Goal: Obtain resource: Obtain resource

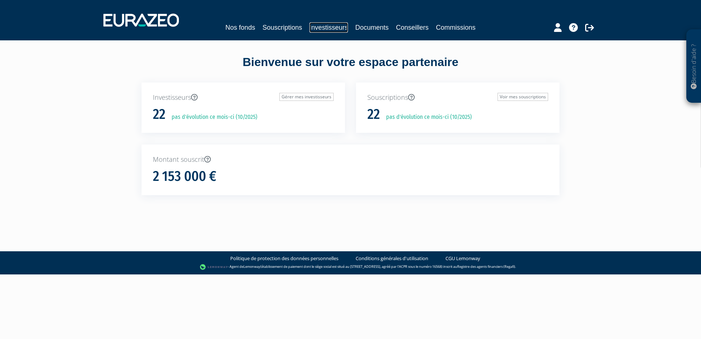
click at [331, 24] on link "Investisseurs" at bounding box center [328, 27] width 38 height 10
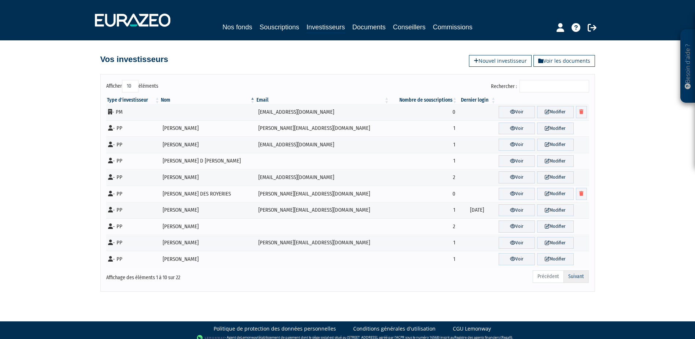
click at [574, 277] on link "Suivant" at bounding box center [576, 276] width 25 height 12
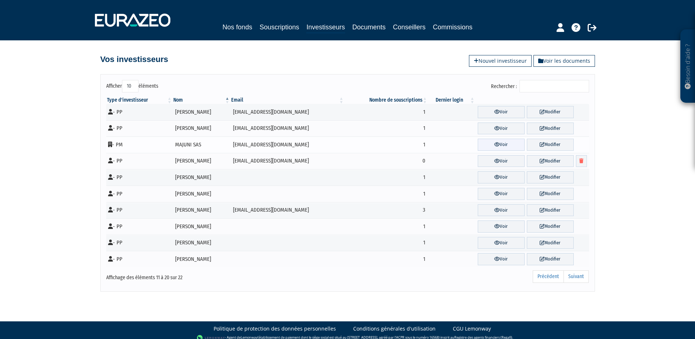
click at [495, 145] on icon at bounding box center [497, 144] width 5 height 5
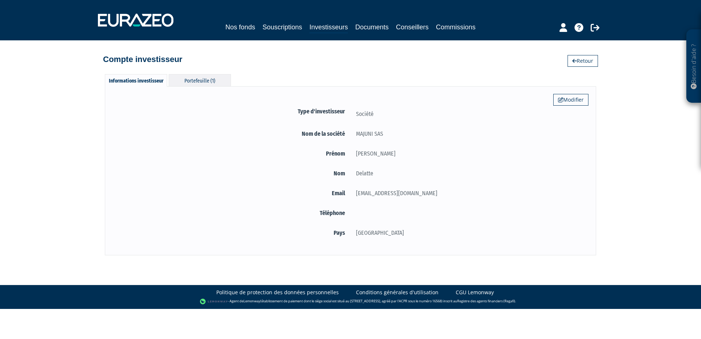
click at [217, 81] on div "Portefeuille (1)" at bounding box center [200, 80] width 62 height 12
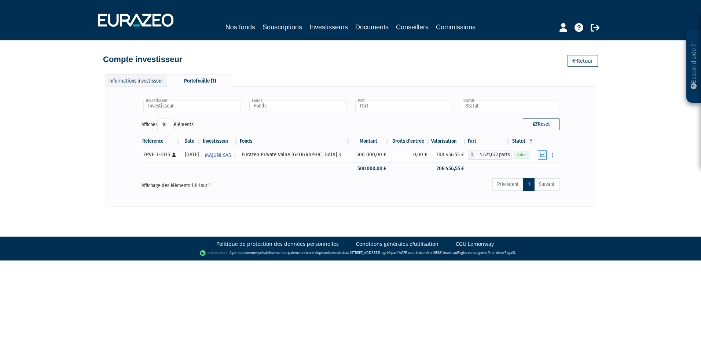
click at [543, 155] on icon "button" at bounding box center [542, 155] width 5 height 5
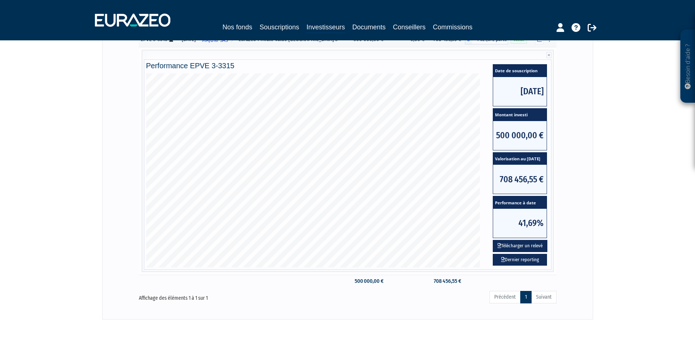
scroll to position [149, 0]
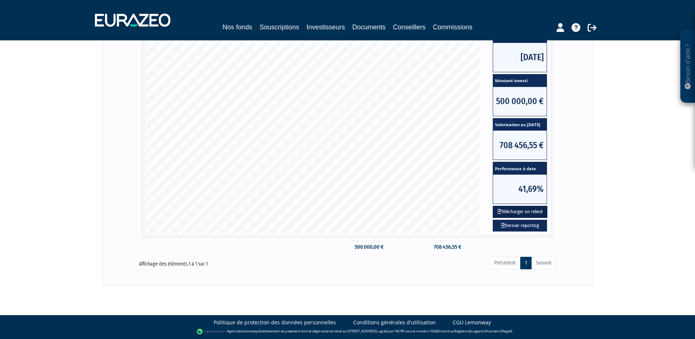
click at [522, 214] on button "Télécharger un relevé" at bounding box center [520, 212] width 55 height 12
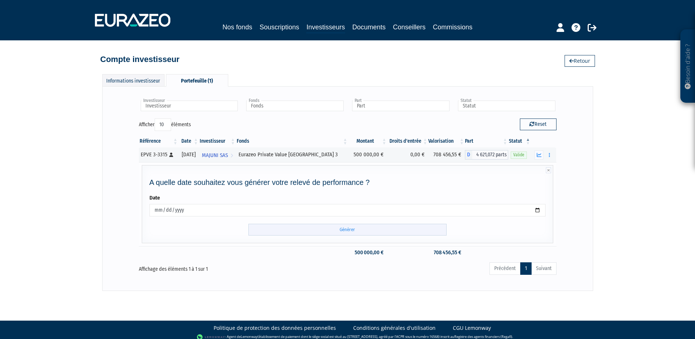
click at [351, 229] on input "Générer" at bounding box center [348, 230] width 198 height 12
click at [313, 63] on div "Compte investisseur Retour" at bounding box center [347, 56] width 495 height 16
click at [329, 26] on link "Investisseurs" at bounding box center [326, 27] width 38 height 11
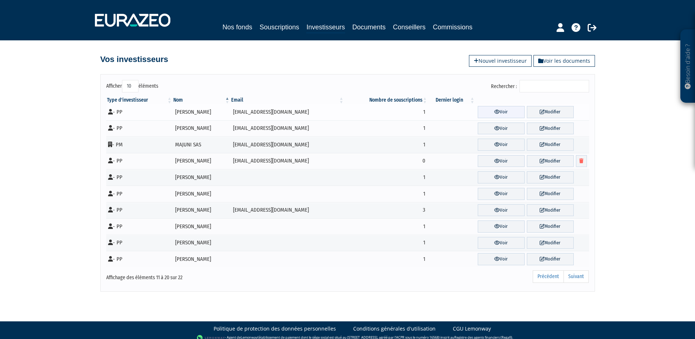
click at [516, 112] on link "Voir" at bounding box center [501, 112] width 47 height 12
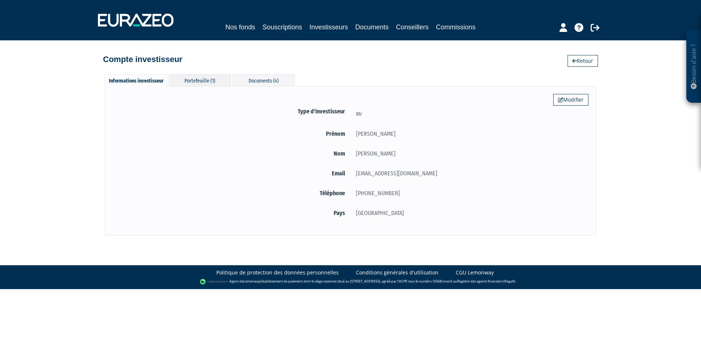
click at [213, 82] on div "Portefeuille (1)" at bounding box center [200, 80] width 62 height 12
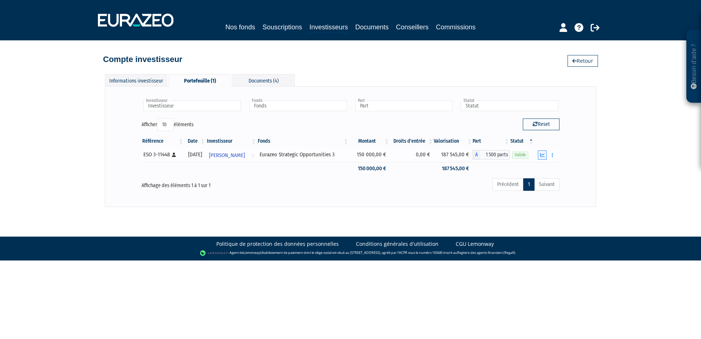
click at [540, 155] on icon "button" at bounding box center [542, 155] width 5 height 5
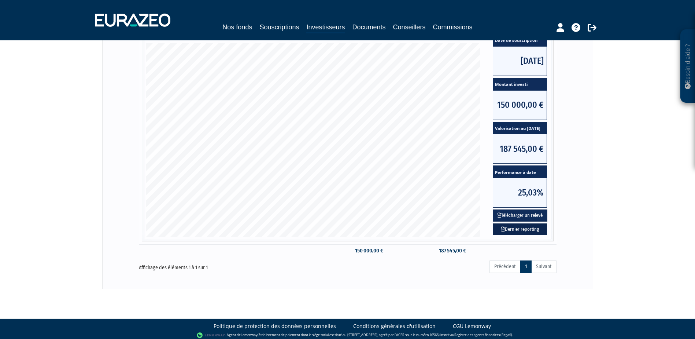
scroll to position [149, 0]
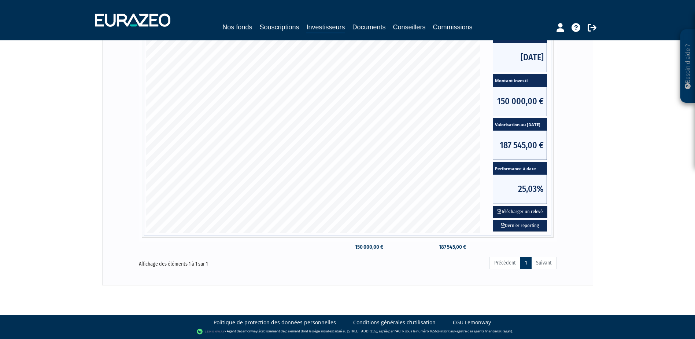
click at [521, 214] on button "Télécharger un relevé" at bounding box center [520, 212] width 55 height 12
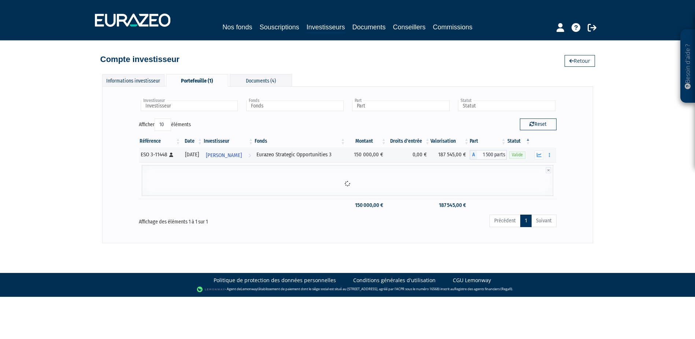
scroll to position [0, 0]
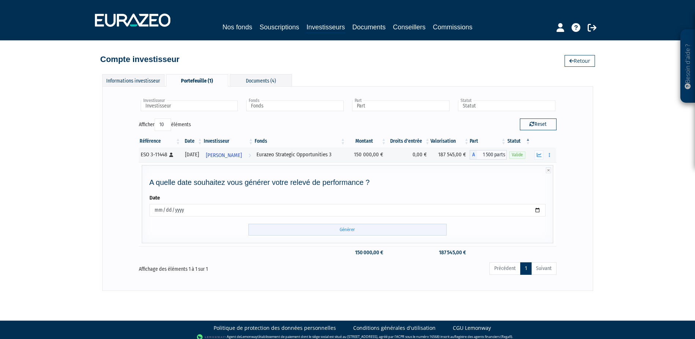
click at [345, 230] on input "Générer" at bounding box center [348, 230] width 198 height 12
click at [338, 44] on div "Compte investisseur Retour" at bounding box center [348, 53] width 418 height 26
click at [322, 27] on link "Investisseurs" at bounding box center [326, 27] width 38 height 11
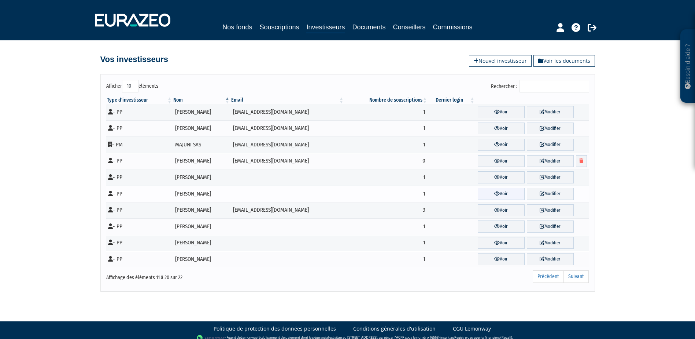
click at [499, 195] on link "Voir" at bounding box center [501, 194] width 47 height 12
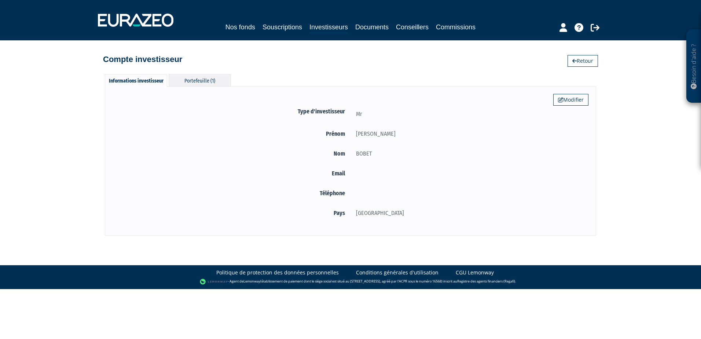
click at [215, 80] on div "Portefeuille (1)" at bounding box center [200, 80] width 62 height 12
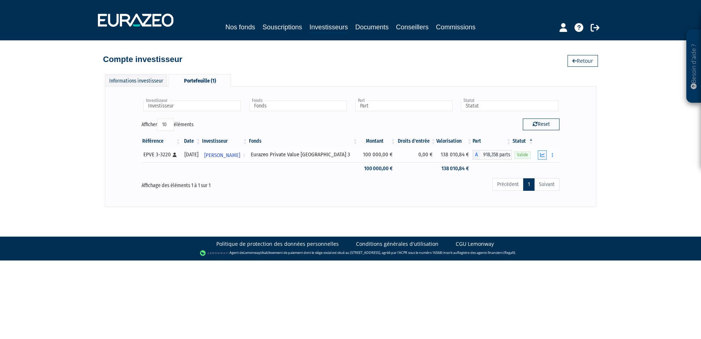
click at [542, 155] on icon "button" at bounding box center [542, 155] width 5 height 5
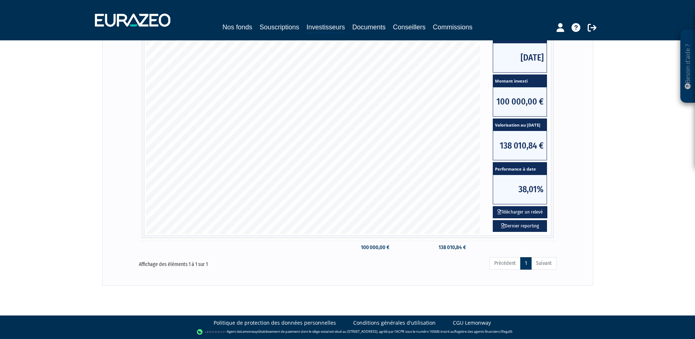
scroll to position [149, 0]
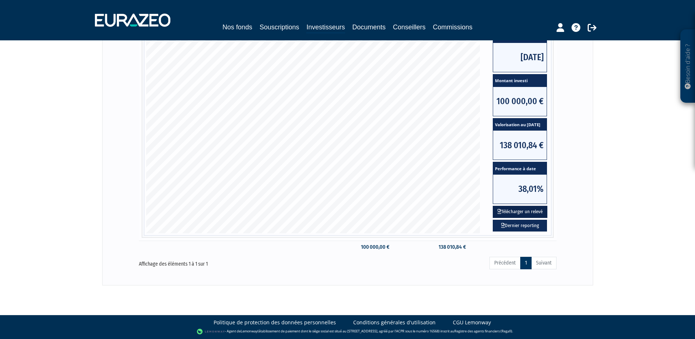
click at [527, 211] on button "Télécharger un relevé" at bounding box center [520, 212] width 55 height 12
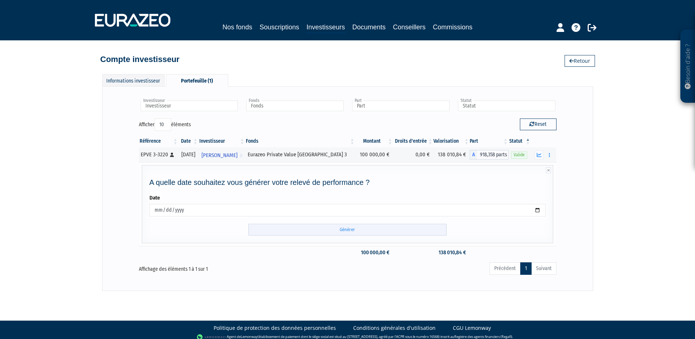
click at [343, 230] on input "Générer" at bounding box center [348, 230] width 198 height 12
click at [430, 47] on div "Compte investisseur Retour" at bounding box center [348, 53] width 418 height 26
